Goal: Find specific page/section: Find specific page/section

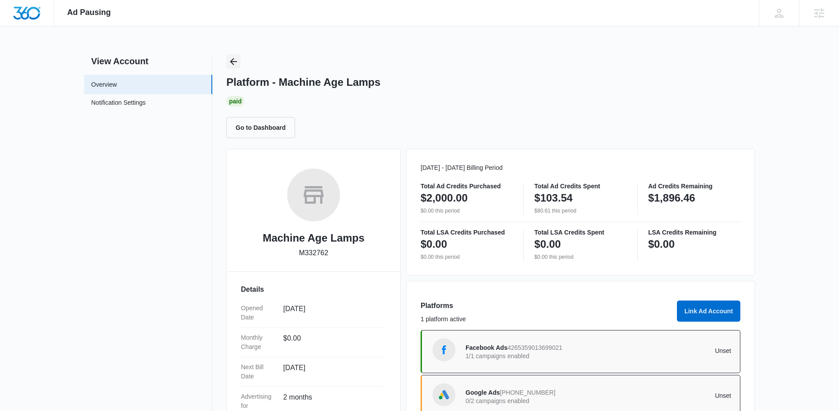
click at [239, 69] on div "Platform - Machine Age Lamps Paid Go to Dashboard" at bounding box center [490, 97] width 528 height 84
click at [231, 58] on icon "Back" at bounding box center [233, 61] width 11 height 11
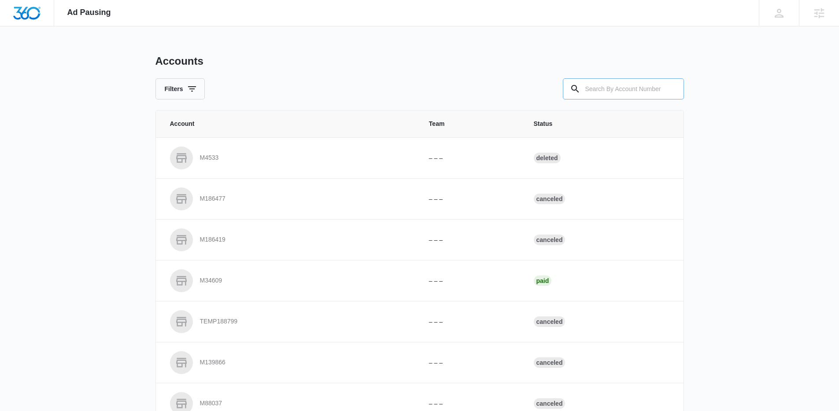
drag, startPoint x: 658, startPoint y: 97, endPoint x: 648, endPoint y: 96, distance: 10.6
click at [654, 97] on input "text" at bounding box center [623, 88] width 121 height 21
paste input "M50572"
type input "M50572"
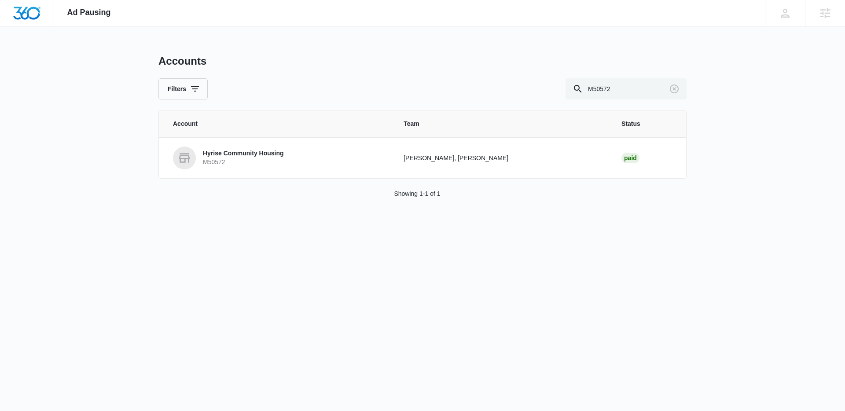
click at [250, 155] on p "Hyrise Community Housing" at bounding box center [243, 153] width 81 height 9
